Goal: Task Accomplishment & Management: Manage account settings

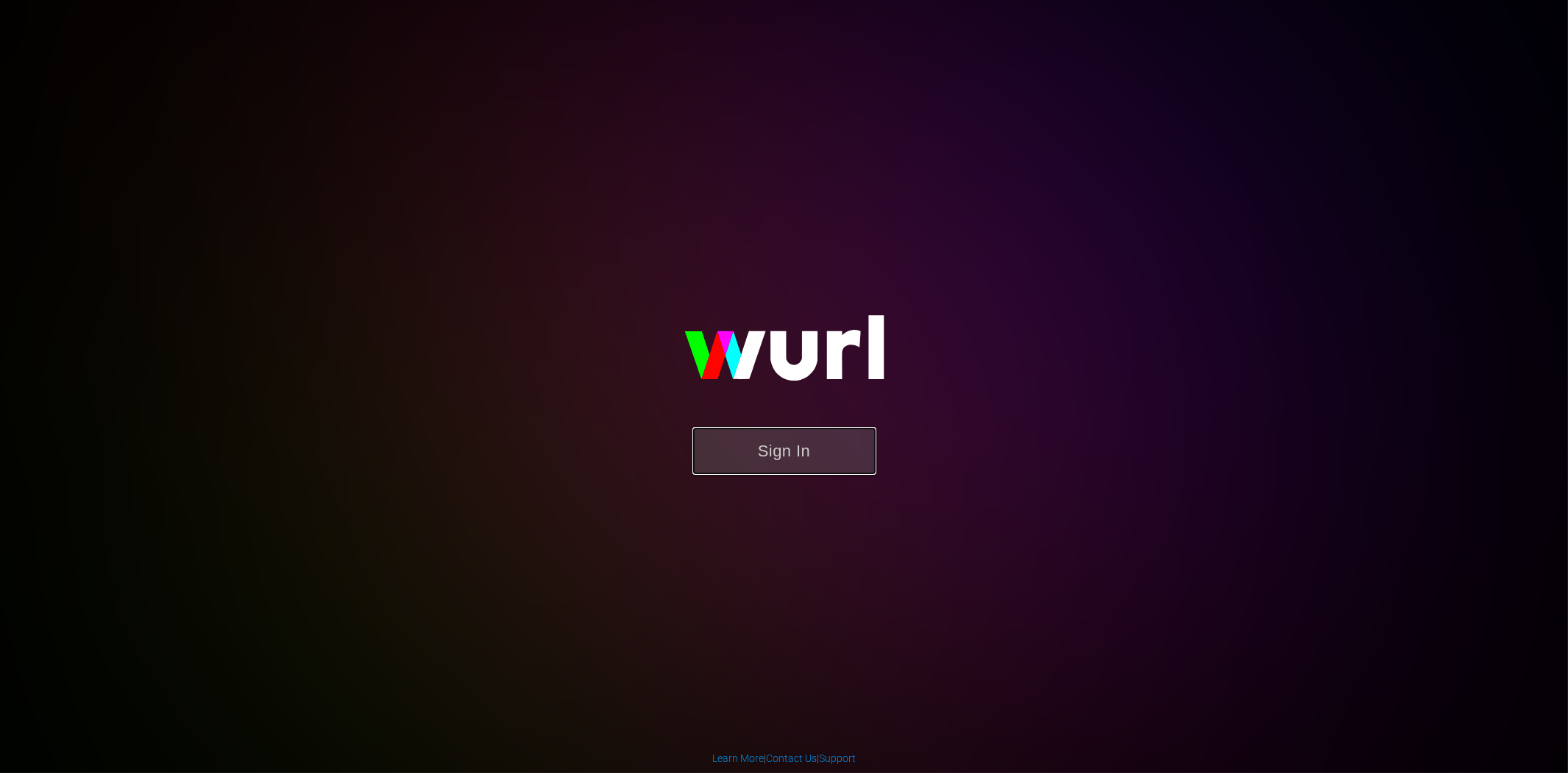
click at [781, 447] on button "Sign In" at bounding box center [784, 450] width 184 height 48
click at [769, 446] on button "Sign In" at bounding box center [784, 450] width 184 height 48
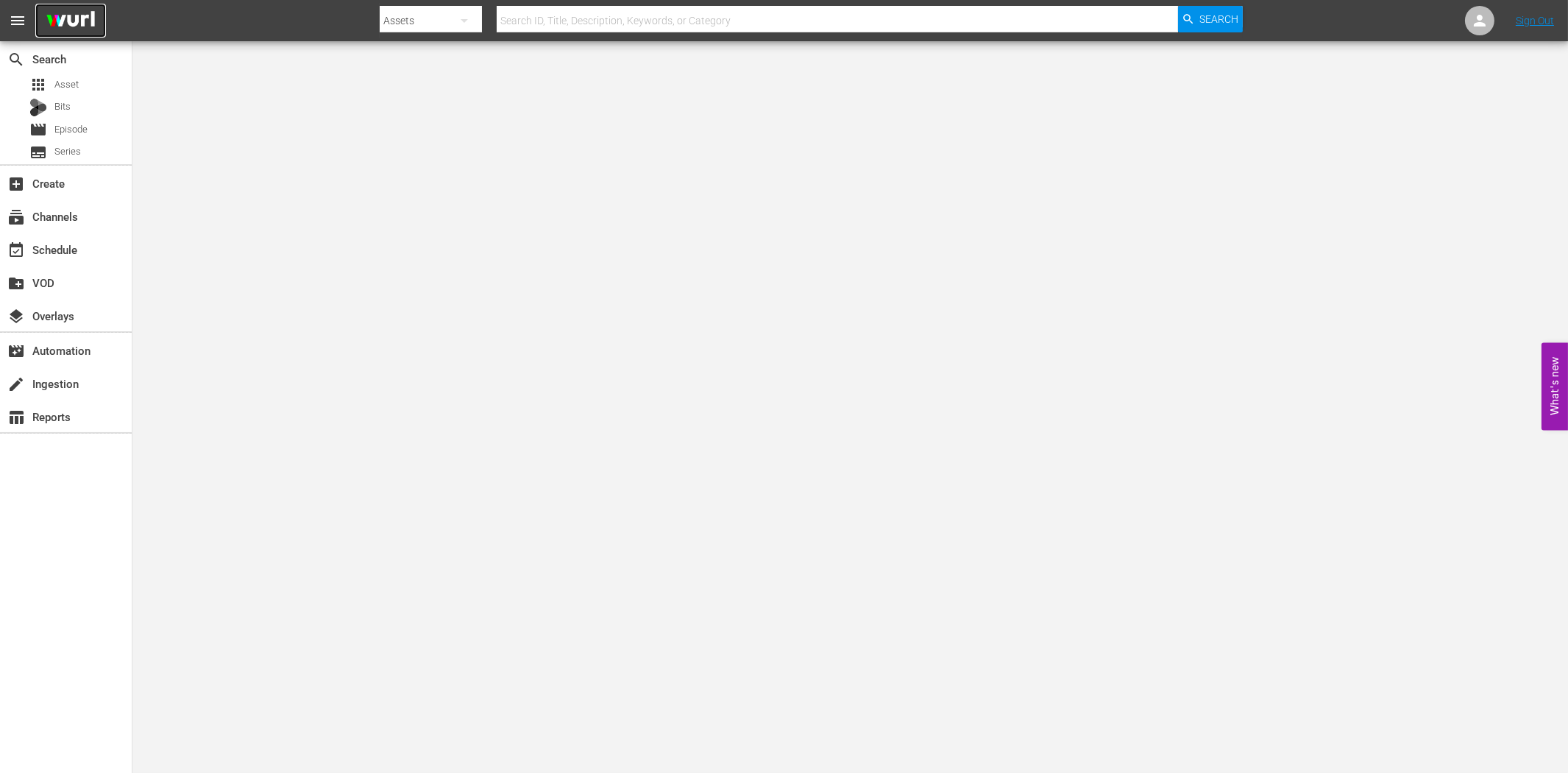
click at [77, 8] on img at bounding box center [70, 21] width 70 height 35
